Goal: Task Accomplishment & Management: Manage account settings

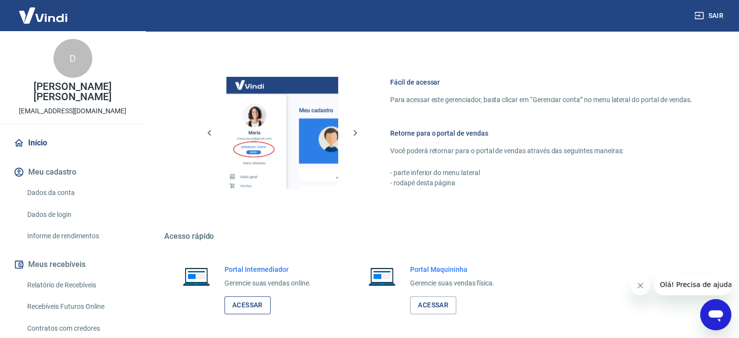
click at [259, 297] on link "Acessar" at bounding box center [248, 305] width 46 height 18
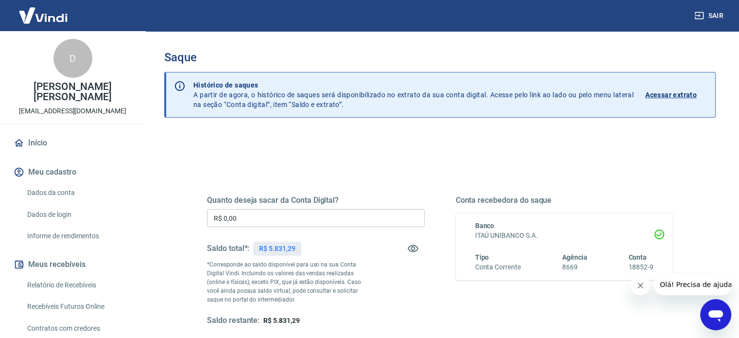
click at [278, 221] on input "R$ 0,00" at bounding box center [316, 218] width 218 height 18
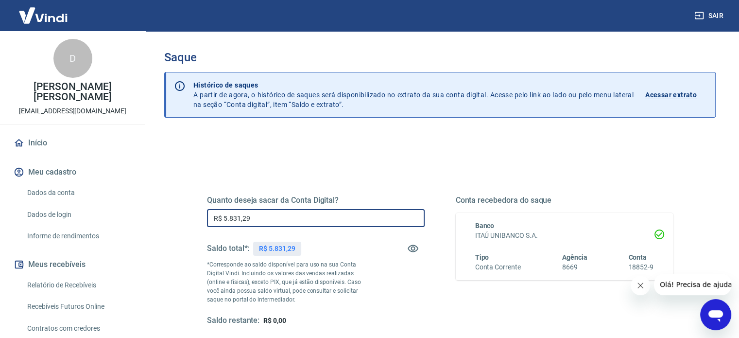
drag, startPoint x: 276, startPoint y: 219, endPoint x: 206, endPoint y: 217, distance: 70.0
click at [206, 217] on div "Quanto deseja sacar da Conta Digital? R$ 5.831,29 ​ Saldo total*: R$ 5.831,29 *…" at bounding box center [440, 266] width 490 height 226
type input "R$ 5.831,29"
click at [315, 174] on div "Quanto deseja sacar da Conta Digital? R$ 5.831,29 ​ Saldo total*: R$ 5.831,29 *…" at bounding box center [440, 269] width 466 height 195
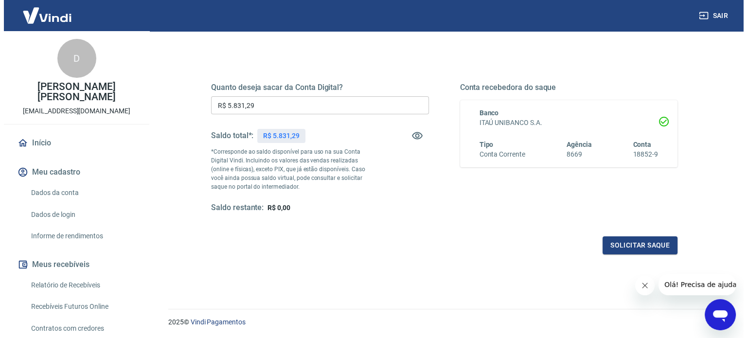
scroll to position [142, 0]
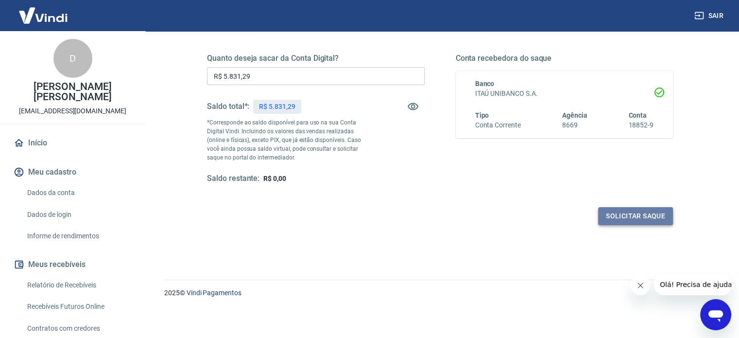
click at [614, 219] on button "Solicitar saque" at bounding box center [635, 216] width 75 height 18
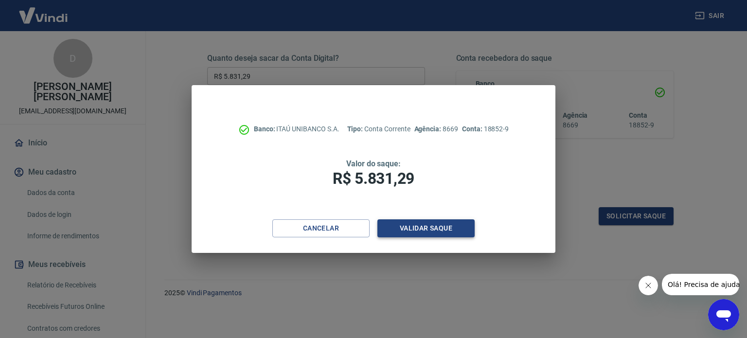
click at [435, 227] on button "Validar saque" at bounding box center [425, 228] width 97 height 18
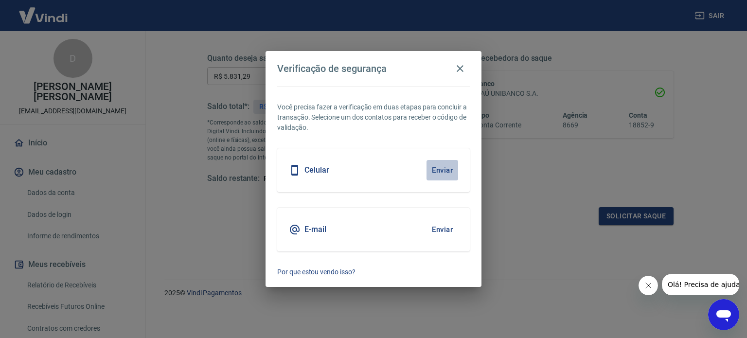
click at [443, 174] on button "Enviar" at bounding box center [442, 170] width 32 height 20
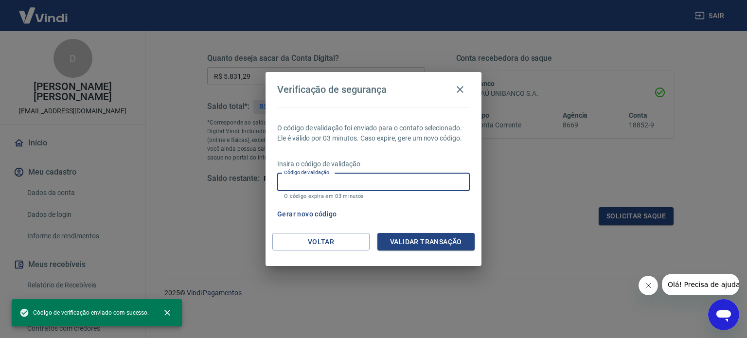
click at [392, 181] on input "Código de validação" at bounding box center [373, 182] width 192 height 18
